Goal: Task Accomplishment & Management: Manage account settings

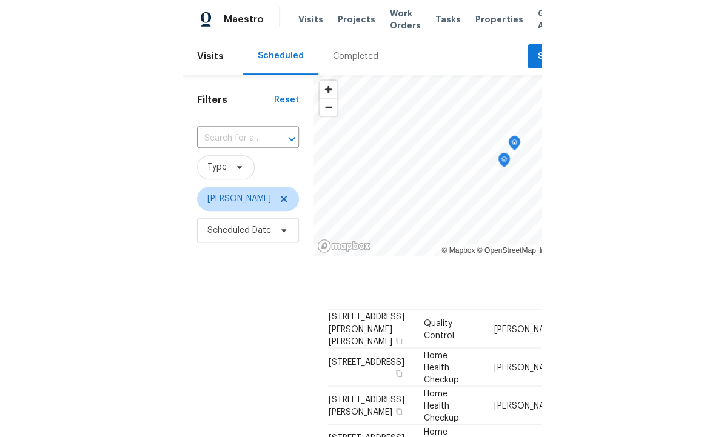
scroll to position [41, 0]
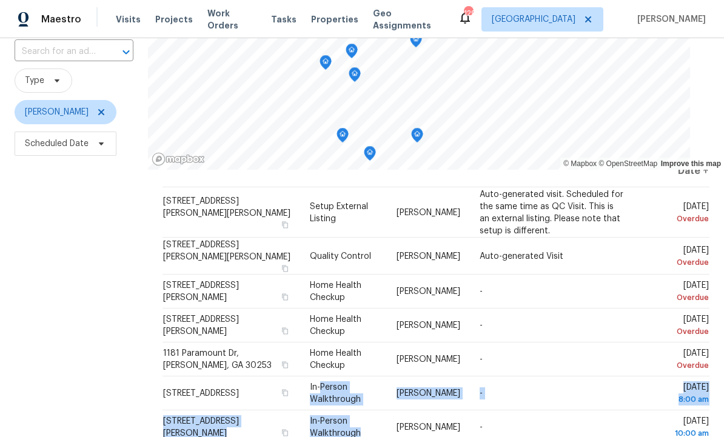
scroll to position [26, 0]
click at [0, 0] on icon at bounding box center [0, 0] width 0 height 0
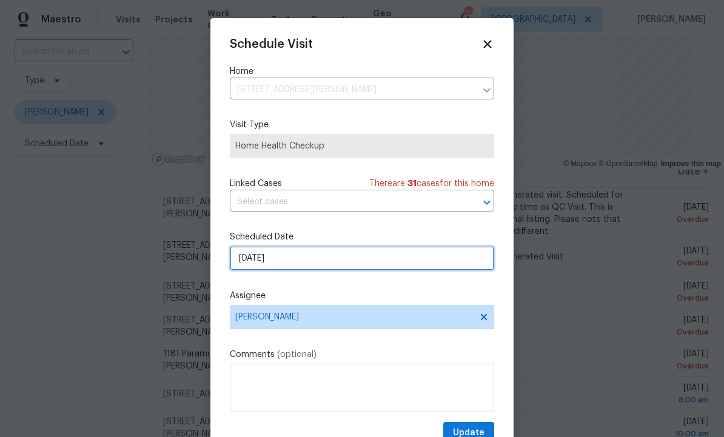
click at [309, 256] on input "10/12/2025" at bounding box center [362, 258] width 264 height 24
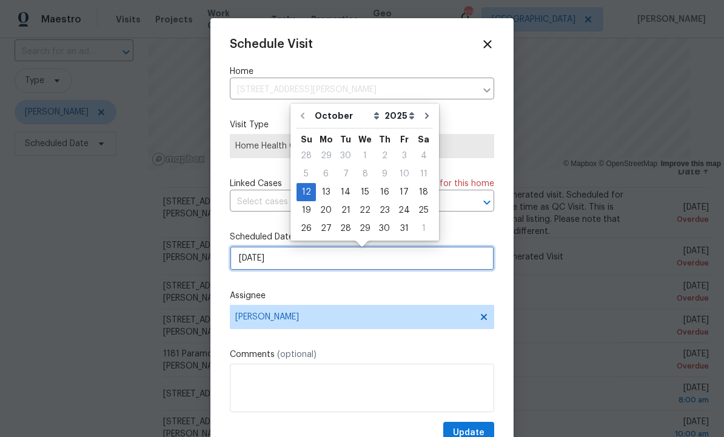
scroll to position [0, 0]
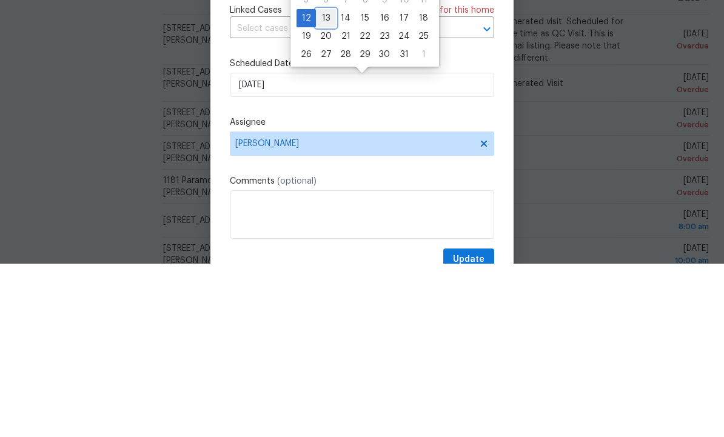
click at [330, 183] on div "13" at bounding box center [326, 191] width 20 height 17
type input "10/13/2025"
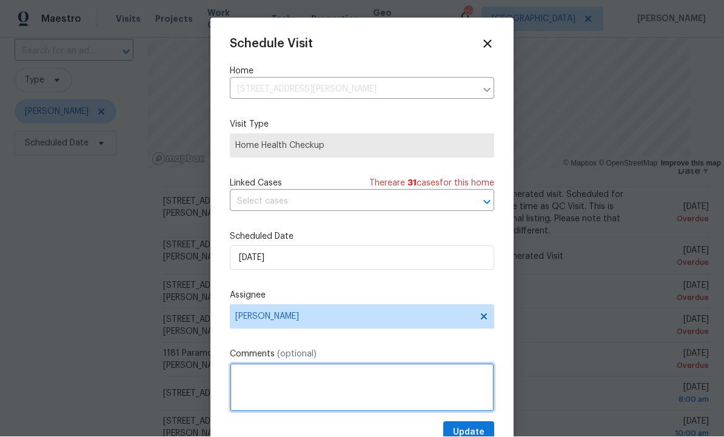
click at [467, 412] on textarea at bounding box center [362, 388] width 264 height 49
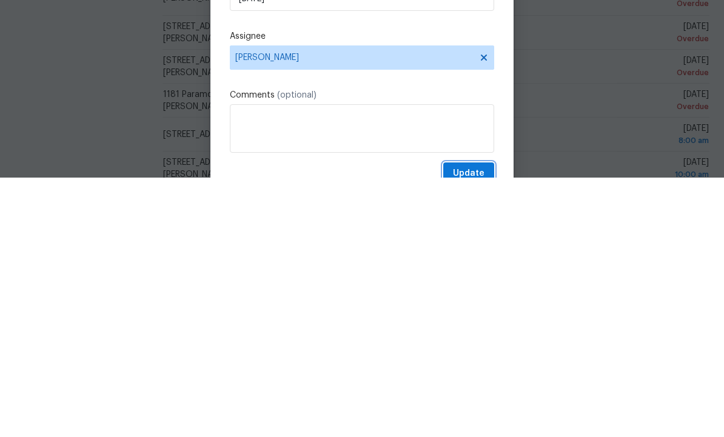
click at [468, 426] on span "Update" at bounding box center [469, 433] width 32 height 15
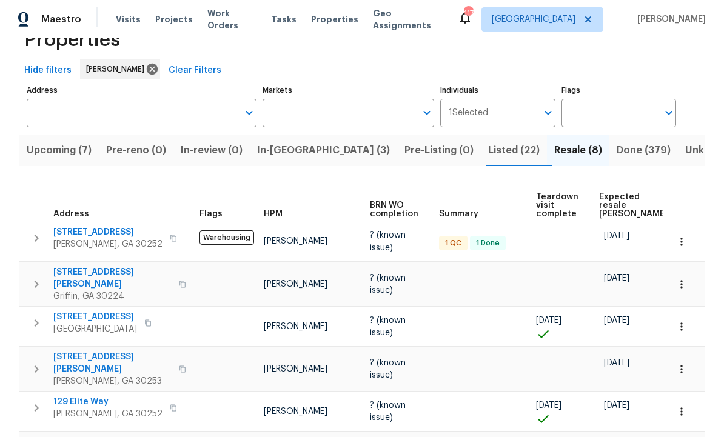
scroll to position [39, 0]
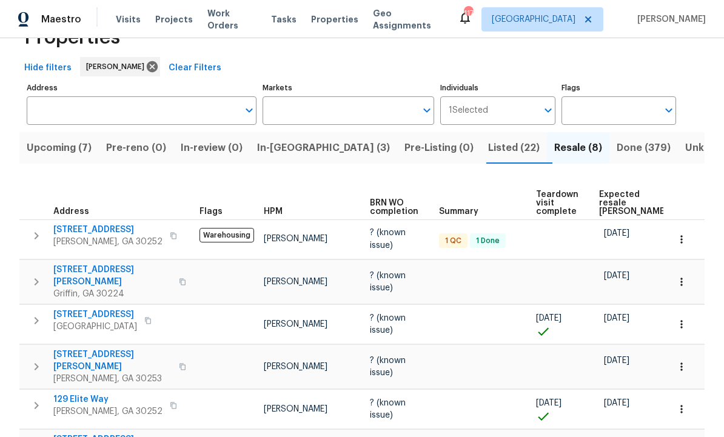
click at [107, 229] on span "521 Country Lake Dr" at bounding box center [107, 230] width 109 height 12
click at [686, 245] on icon "button" at bounding box center [681, 239] width 12 height 12
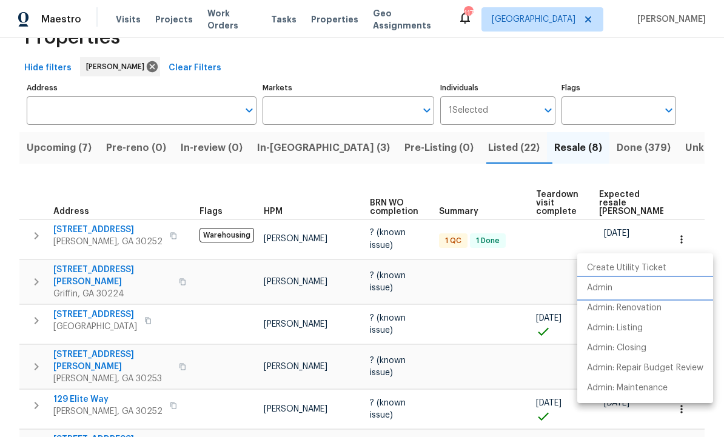
click at [621, 286] on li "Admin" at bounding box center [645, 288] width 136 height 20
click at [460, 147] on div at bounding box center [362, 218] width 724 height 437
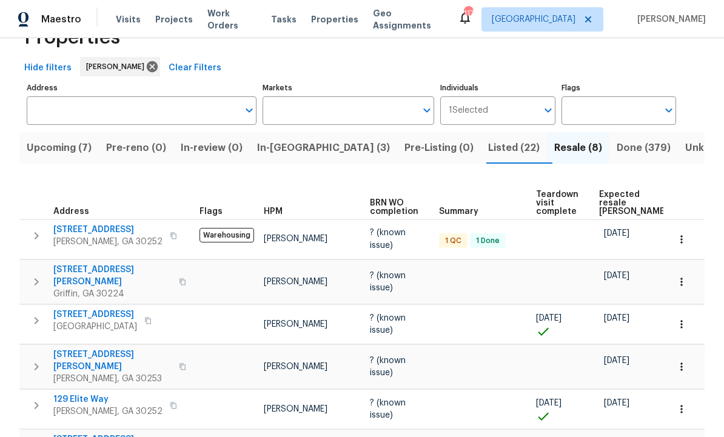
click at [488, 148] on span "Listed (22)" at bounding box center [514, 147] width 52 height 17
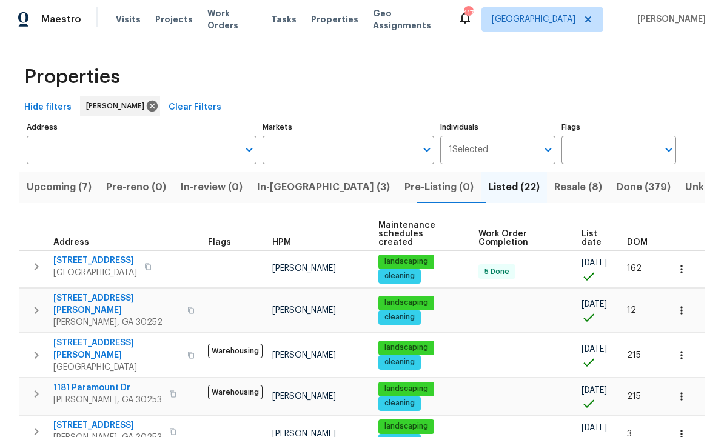
click at [187, 382] on div "1181 Paramount Dr McDonough, GA 30253" at bounding box center [121, 394] width 136 height 24
click at [38, 303] on icon "button" at bounding box center [36, 310] width 15 height 15
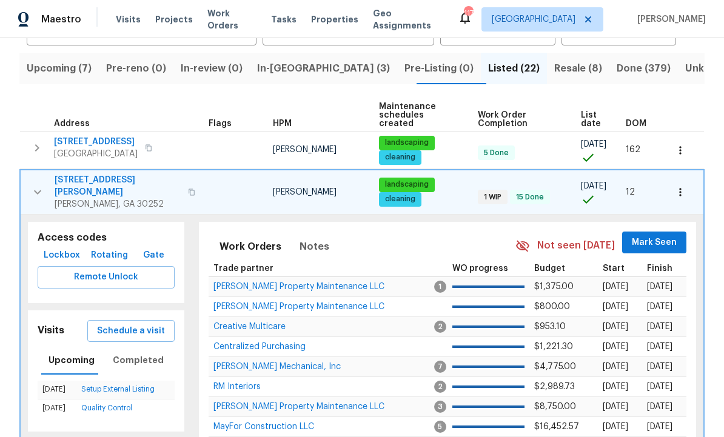
scroll to position [121, 0]
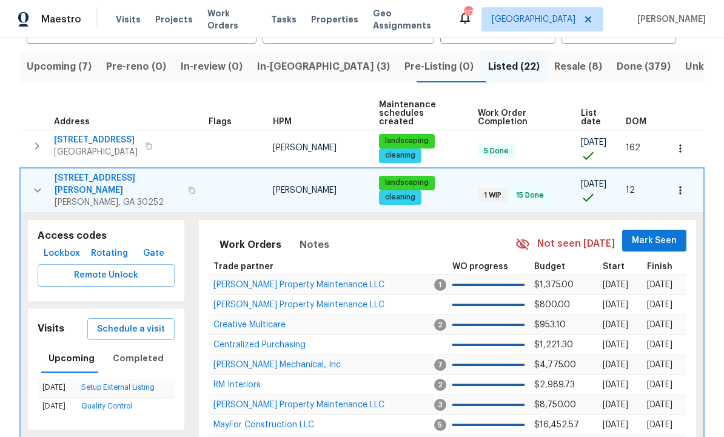
click at [139, 322] on span "Schedule a visit" at bounding box center [131, 329] width 68 height 15
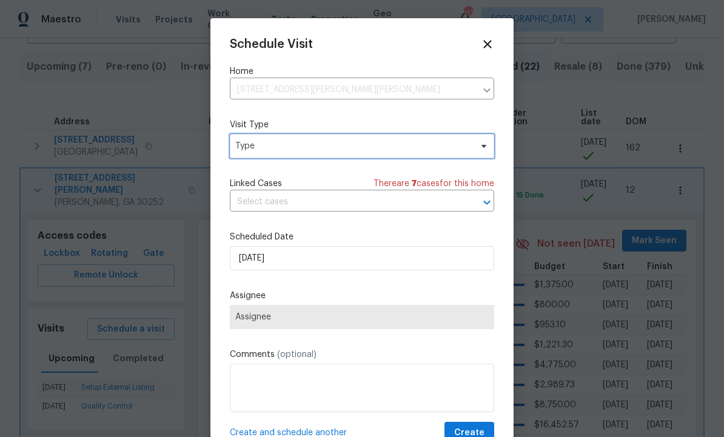
click at [269, 148] on span "Type" at bounding box center [353, 146] width 236 height 12
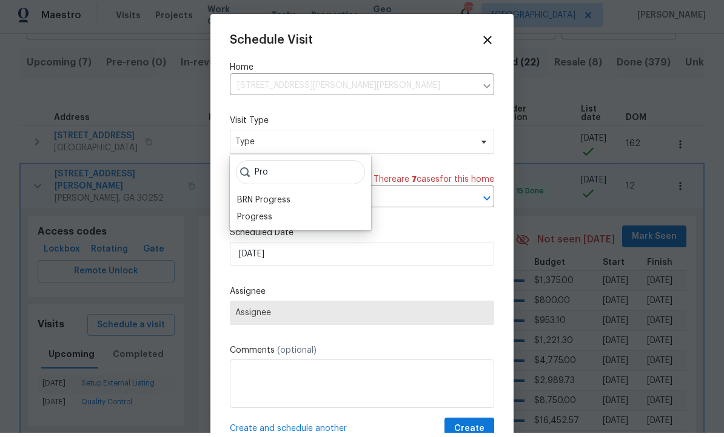
scroll to position [4, 0]
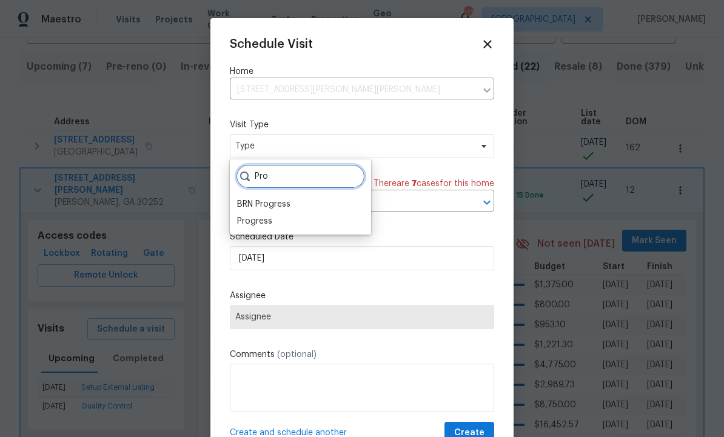
type input "Pro"
click at [276, 214] on div "Progress" at bounding box center [300, 221] width 134 height 17
click at [270, 215] on div "Progress" at bounding box center [254, 221] width 35 height 12
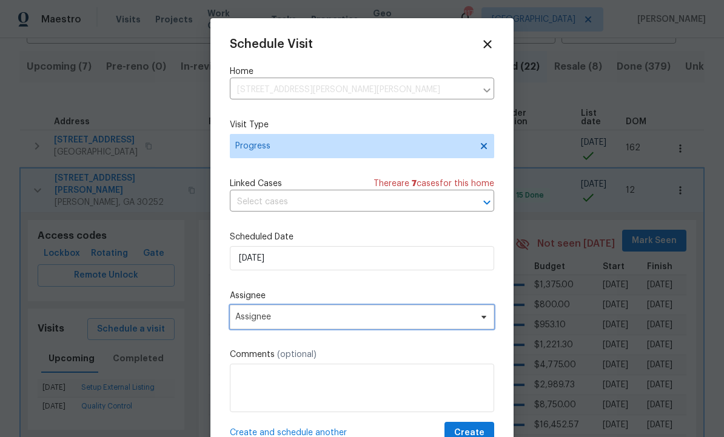
click at [293, 318] on span "Assignee" at bounding box center [354, 317] width 238 height 10
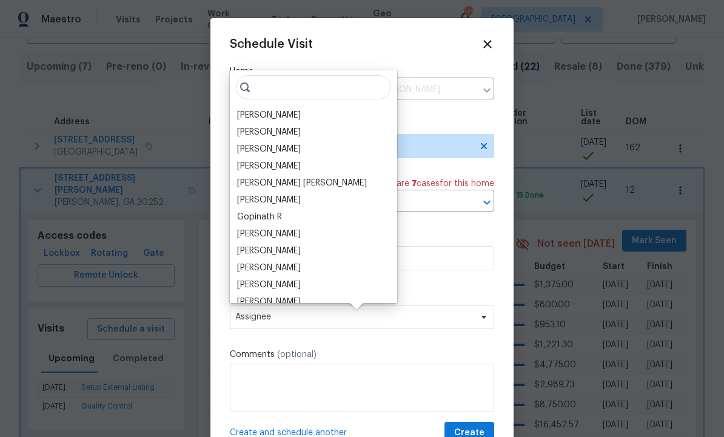
scroll to position [4, 0]
click at [275, 95] on input "search" at bounding box center [313, 87] width 155 height 24
click at [288, 109] on div "[PERSON_NAME]" at bounding box center [269, 115] width 64 height 12
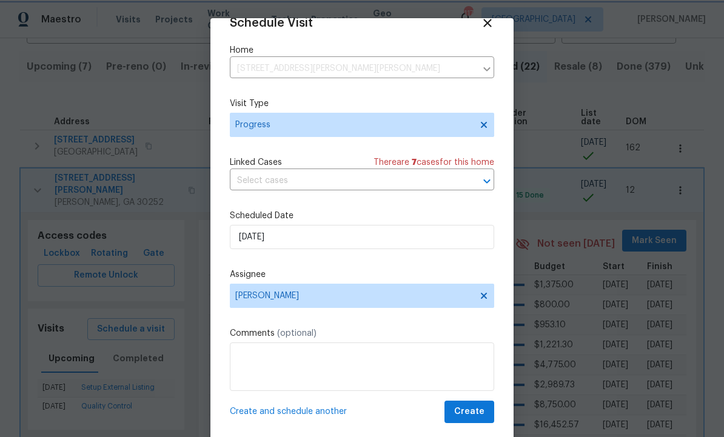
scroll to position [24, 0]
click at [471, 415] on span "Create" at bounding box center [469, 411] width 30 height 15
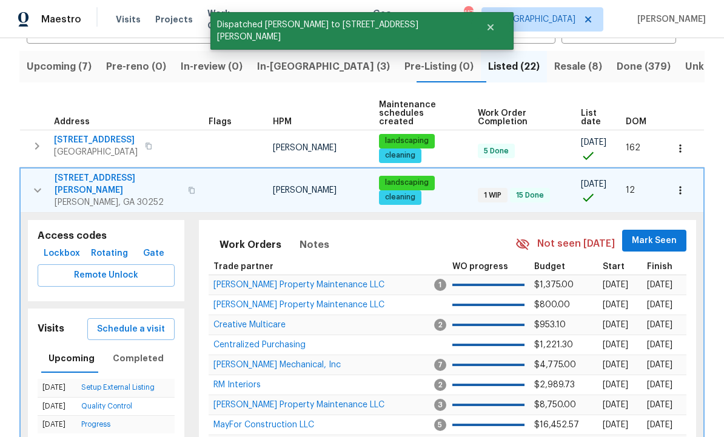
click at [39, 188] on icon "button" at bounding box center [37, 190] width 7 height 4
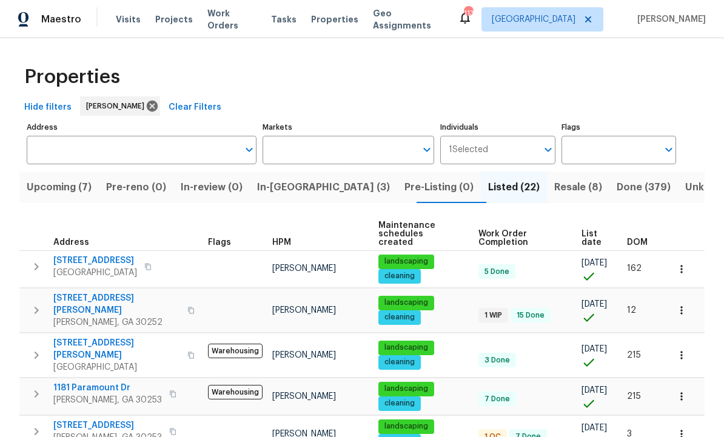
scroll to position [0, 0]
click at [78, 173] on button "Upcoming (7)" at bounding box center [58, 188] width 79 height 32
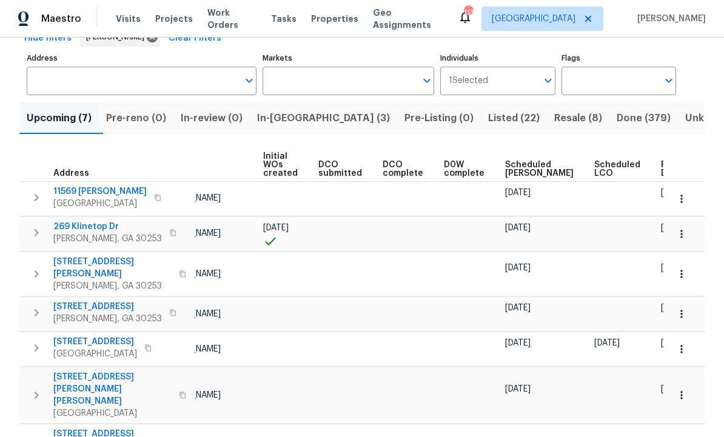
scroll to position [0, 85]
click at [661, 167] on span "Ready Date" at bounding box center [674, 169] width 27 height 17
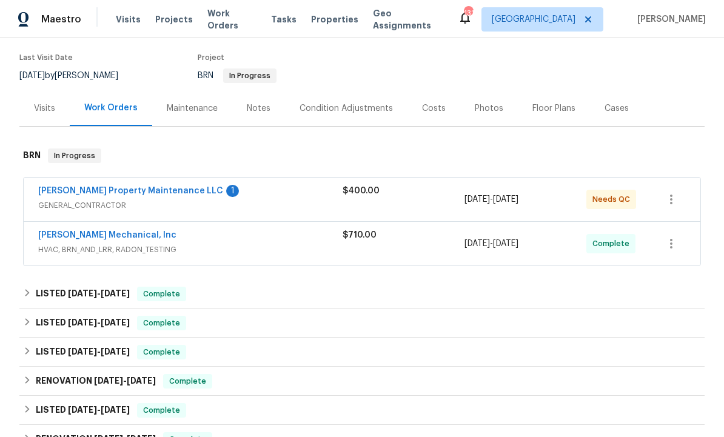
scroll to position [96, 0]
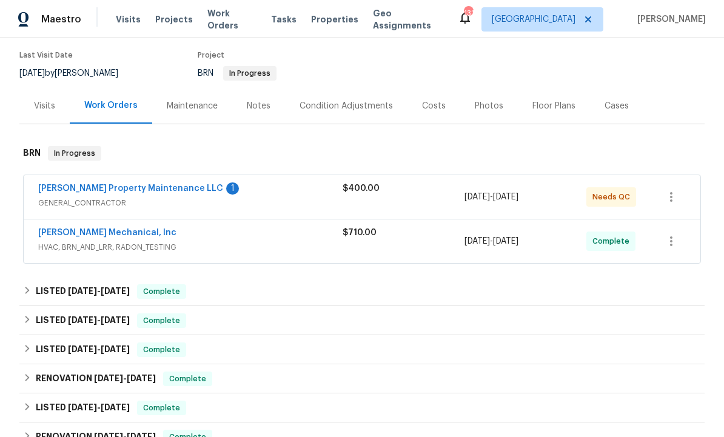
click at [149, 185] on link "[PERSON_NAME] Property Maintenance LLC" at bounding box center [130, 188] width 185 height 8
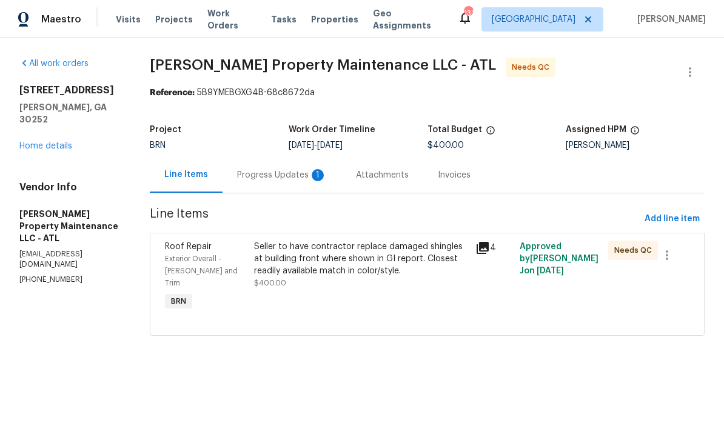
click at [297, 176] on div "Progress Updates 1" at bounding box center [282, 175] width 90 height 12
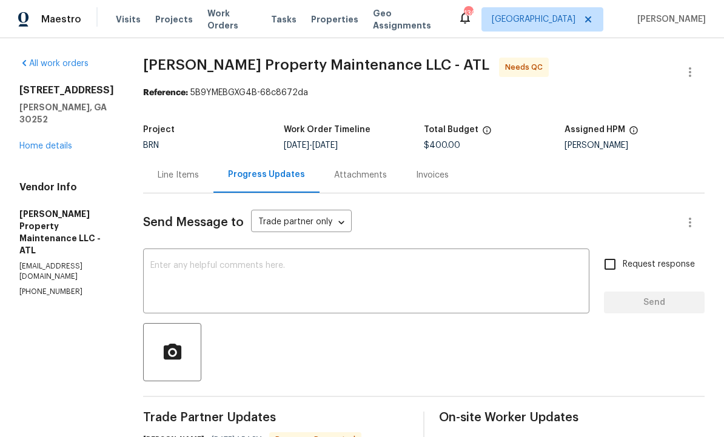
click at [186, 175] on div "Line Items" at bounding box center [178, 175] width 41 height 12
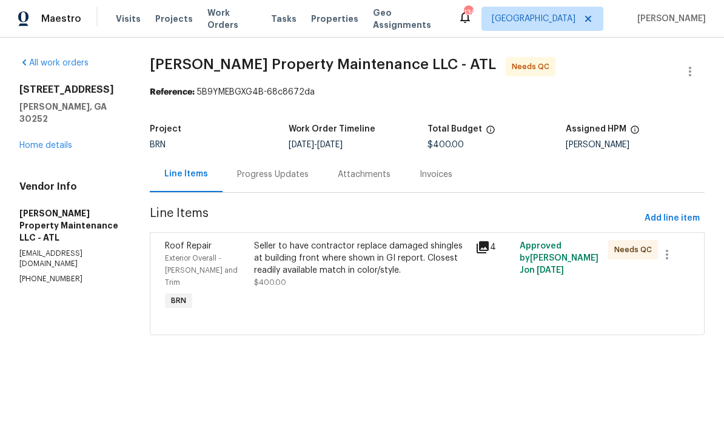
click at [490, 243] on icon at bounding box center [482, 248] width 15 height 15
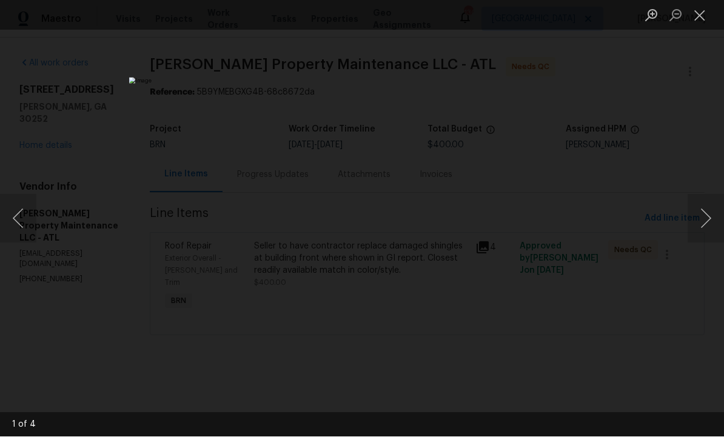
click at [707, 219] on button "Next image" at bounding box center [706, 219] width 36 height 49
click at [703, 226] on button "Next image" at bounding box center [706, 219] width 36 height 49
click at [704, 229] on button "Next image" at bounding box center [706, 219] width 36 height 49
click at [709, 212] on button "Next image" at bounding box center [706, 219] width 36 height 49
click at [708, 216] on button "Next image" at bounding box center [706, 219] width 36 height 49
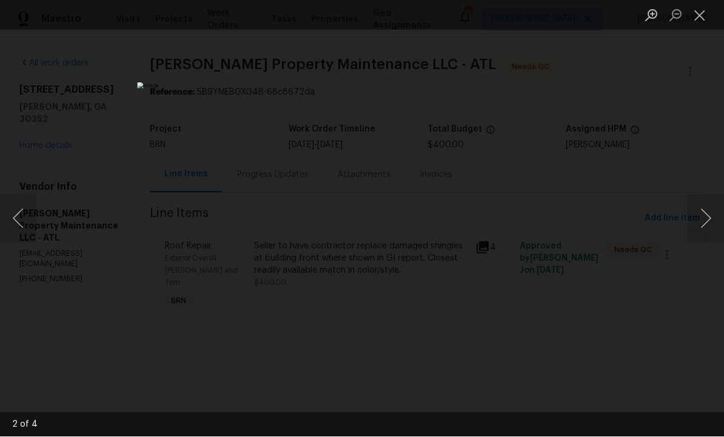
click at [701, 14] on button "Close lightbox" at bounding box center [700, 15] width 24 height 21
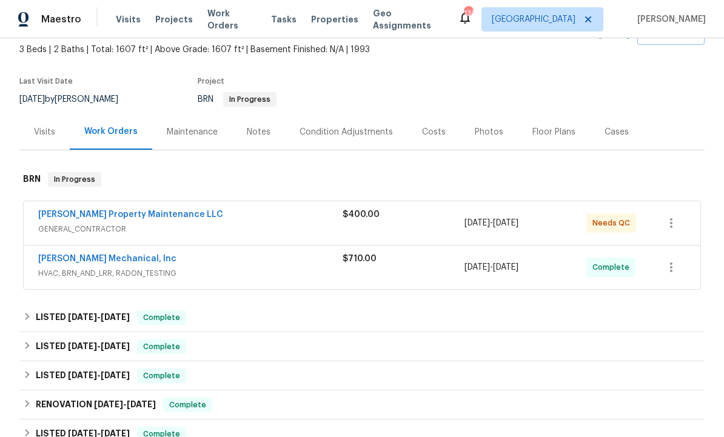
scroll to position [71, 0]
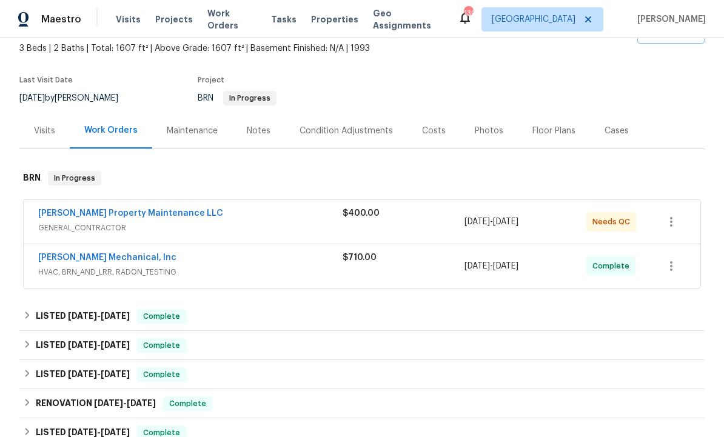
click at [358, 138] on div "Condition Adjustments" at bounding box center [346, 131] width 122 height 36
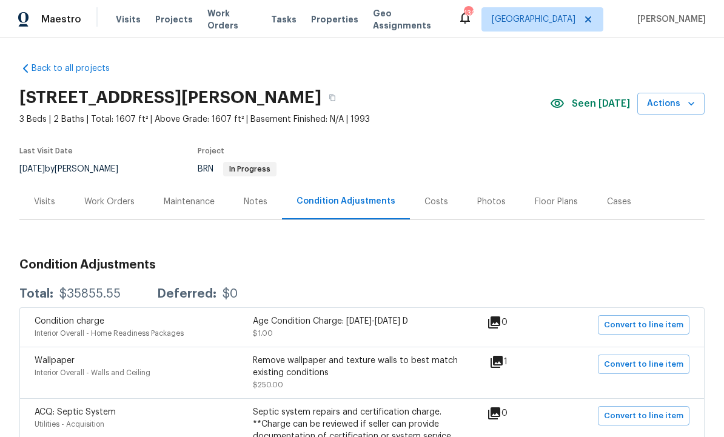
click at [436, 201] on div "Costs" at bounding box center [436, 202] width 24 height 12
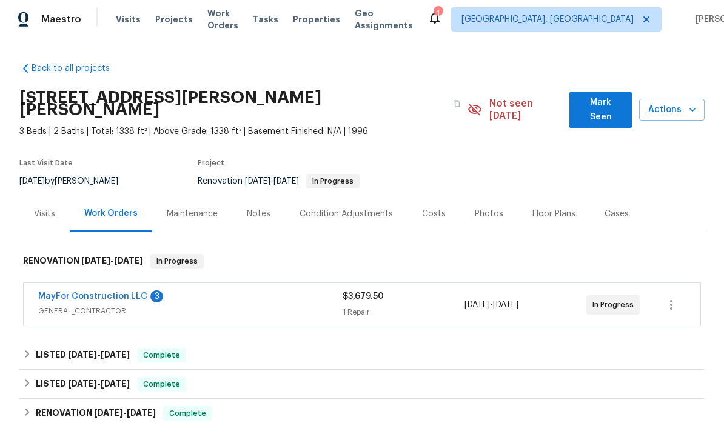
click at [115, 292] on link "MayFor Construction LLC" at bounding box center [92, 296] width 109 height 8
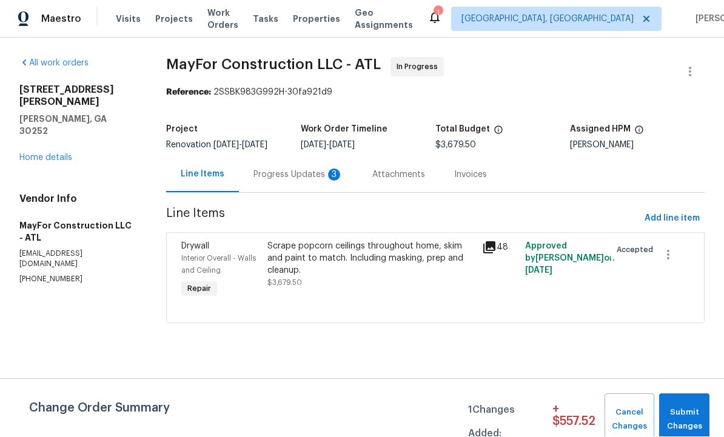
click at [300, 192] on div "Progress Updates 3" at bounding box center [298, 175] width 119 height 36
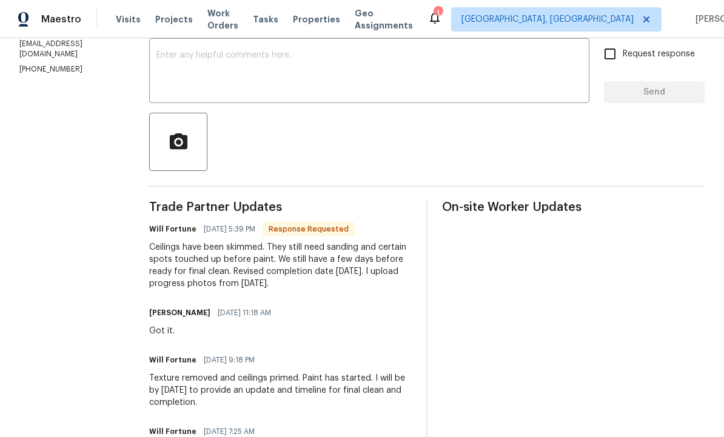
scroll to position [210, 0]
click at [181, 260] on div "Ceilings have been skimmed. They still need sanding and certain spots touched u…" at bounding box center [280, 266] width 263 height 49
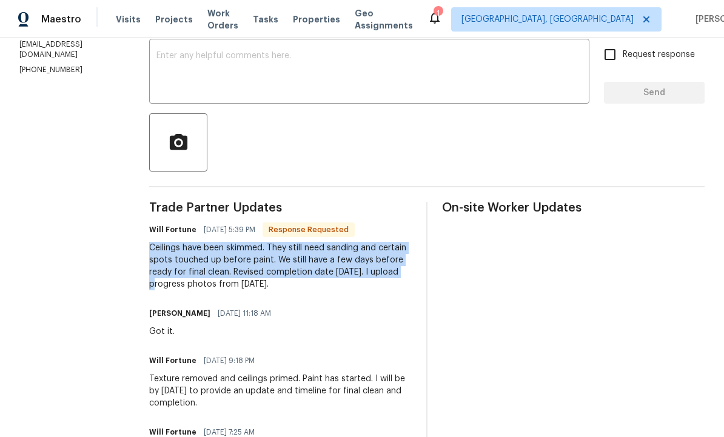
copy div "Ceilings have been skimmed. They still need sanding and certain spots touched u…"
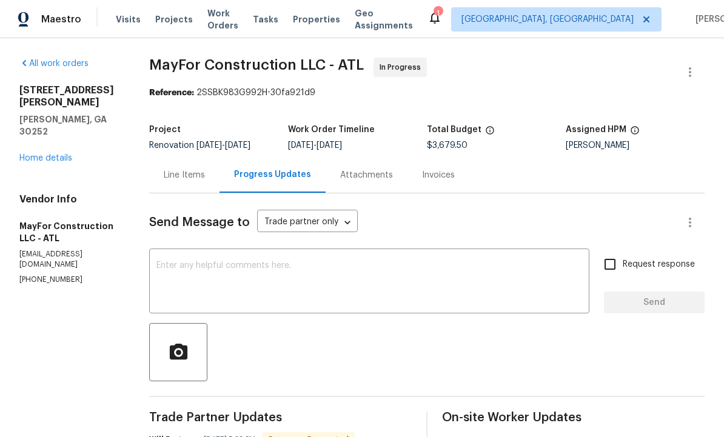
scroll to position [0, 0]
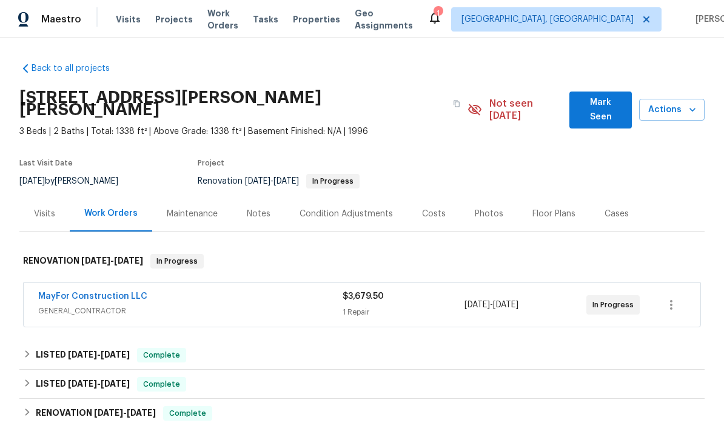
click at [259, 208] on div "Notes" at bounding box center [259, 214] width 24 height 12
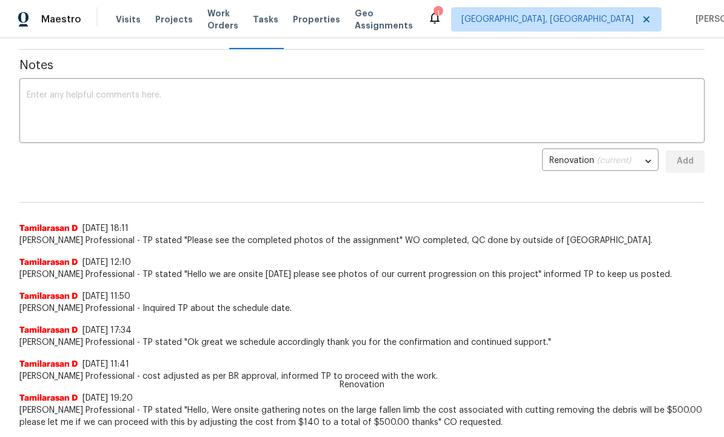
scroll to position [182, 0]
click at [107, 97] on textarea at bounding box center [362, 113] width 671 height 42
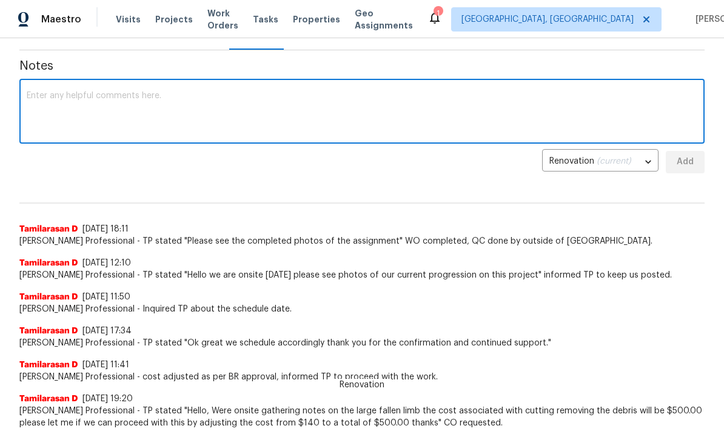
click at [150, 96] on textarea at bounding box center [362, 113] width 671 height 42
paste textarea "Ceilings have been skimmed. They still need sanding and certain spots touched u…"
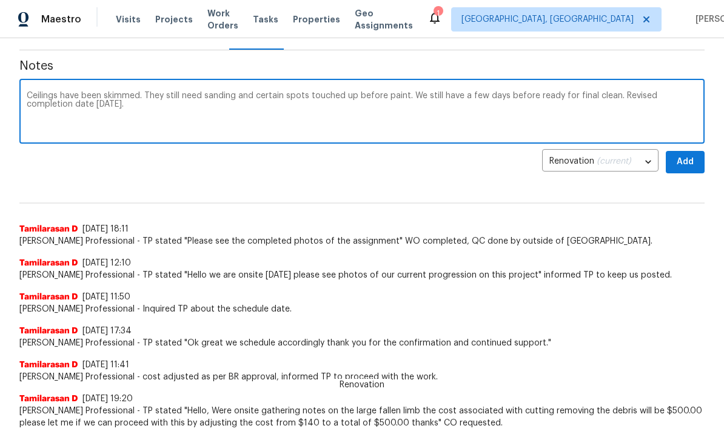
type textarea "Ceilings have been skimmed. They still need sanding and certain spots touched u…"
click at [691, 155] on span "Add" at bounding box center [684, 162] width 19 height 15
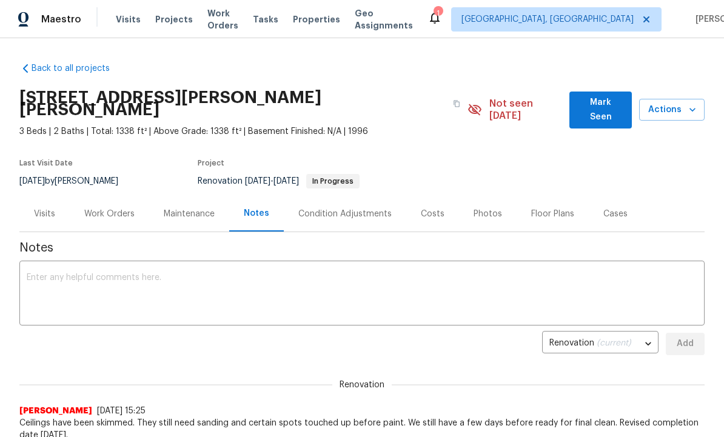
scroll to position [0, 0]
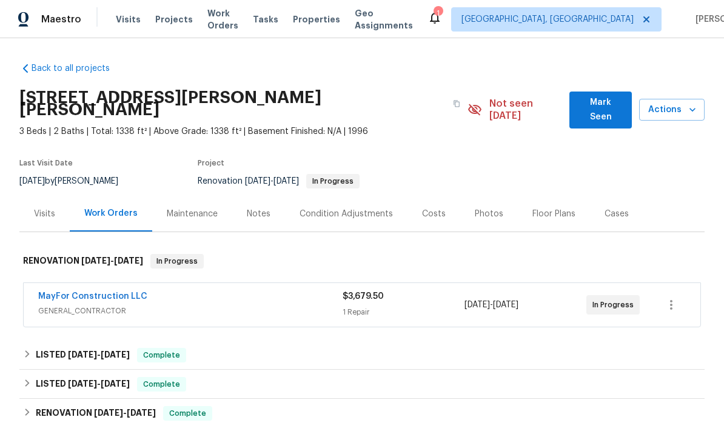
click at [607, 108] on span "Mark Seen" at bounding box center [600, 110] width 43 height 30
